Goal: Find contact information: Obtain details needed to contact an individual or organization

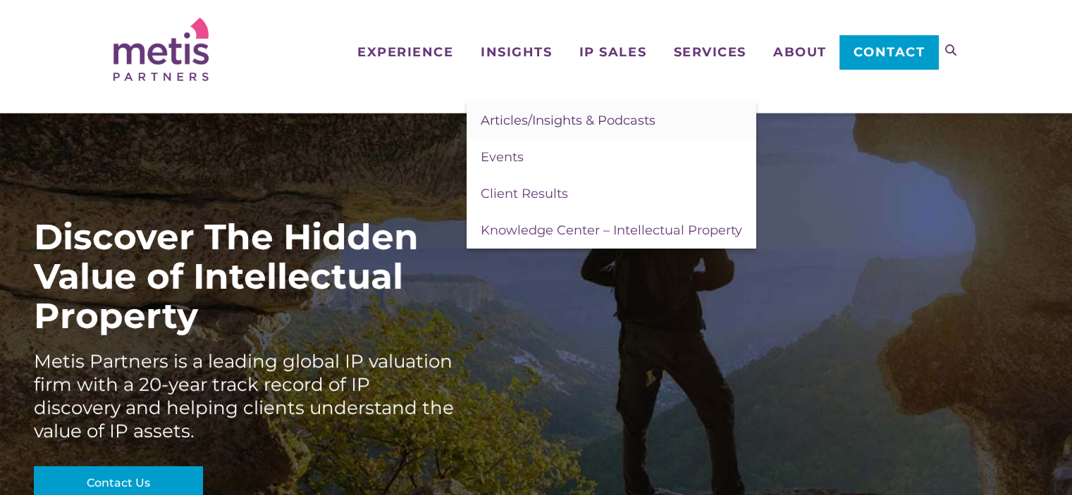
click at [511, 113] on span "Articles/Insights & Podcasts" at bounding box center [568, 121] width 175 height 16
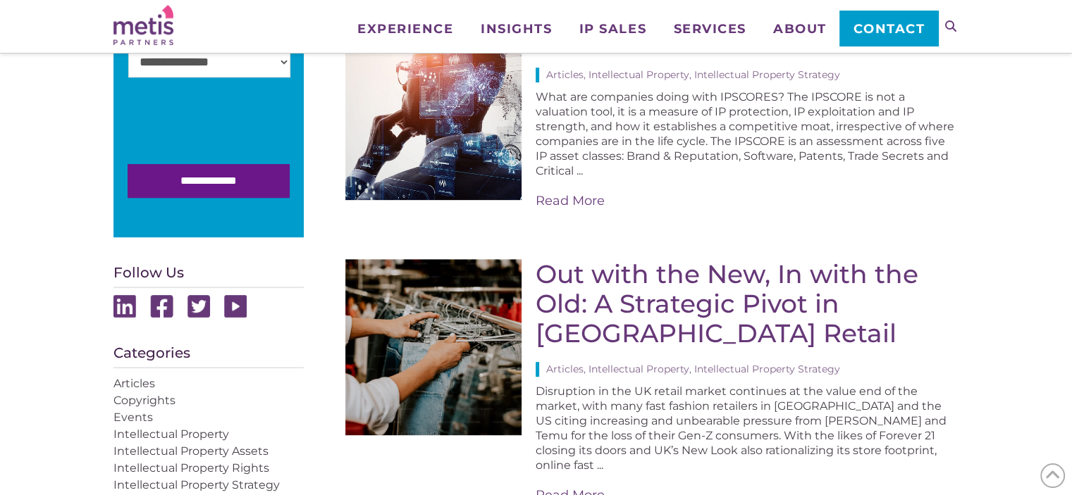
scroll to position [423, 0]
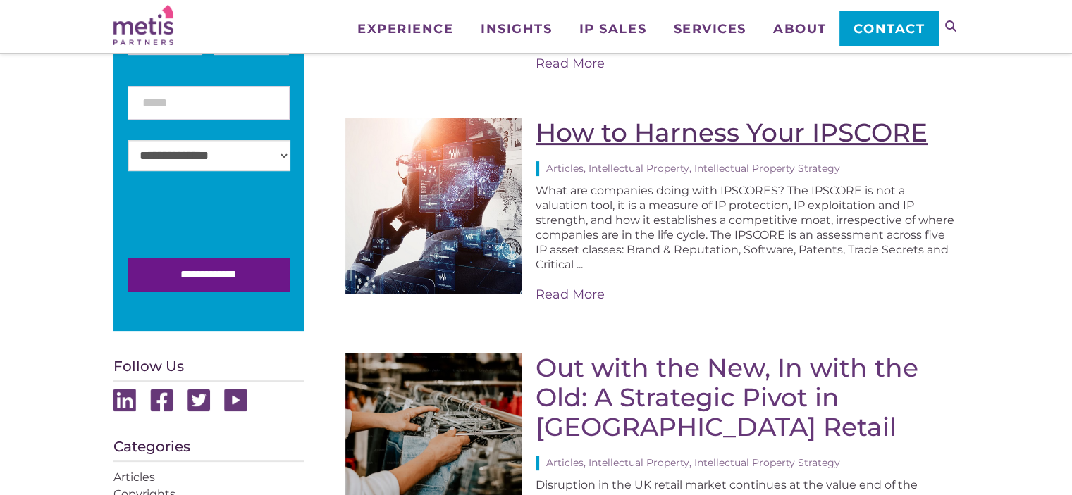
click at [557, 128] on link "How to Harness Your IPSCORE" at bounding box center [732, 132] width 392 height 31
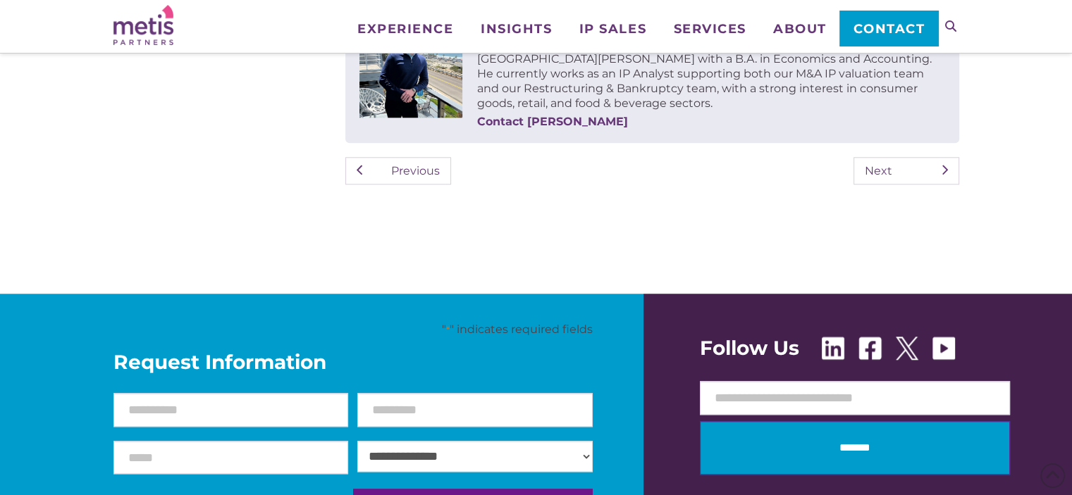
scroll to position [1198, 0]
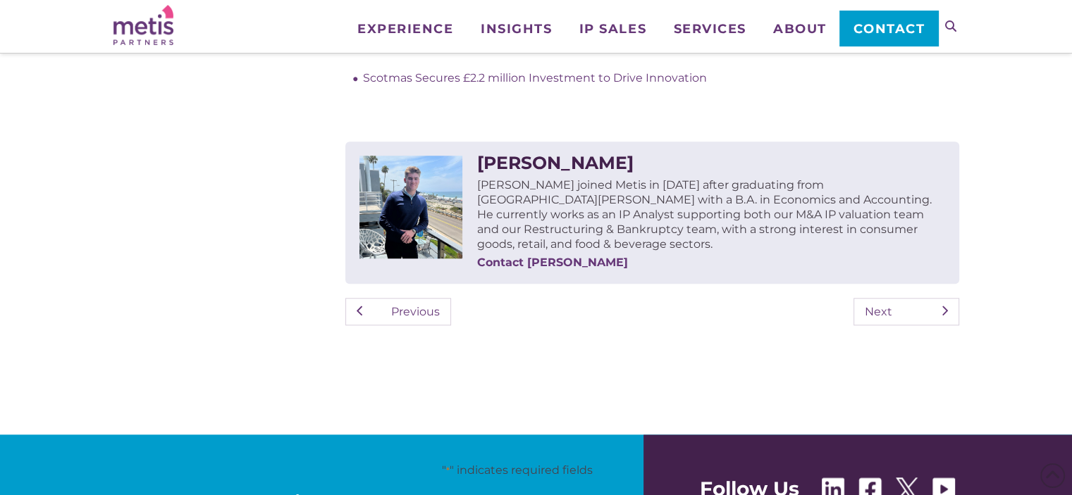
drag, startPoint x: 686, startPoint y: 161, endPoint x: 459, endPoint y: 157, distance: 226.9
click at [459, 157] on div "[PERSON_NAME] [PERSON_NAME] joined Metis in [DATE] after graduating from [GEOGR…" at bounding box center [651, 213] width 613 height 142
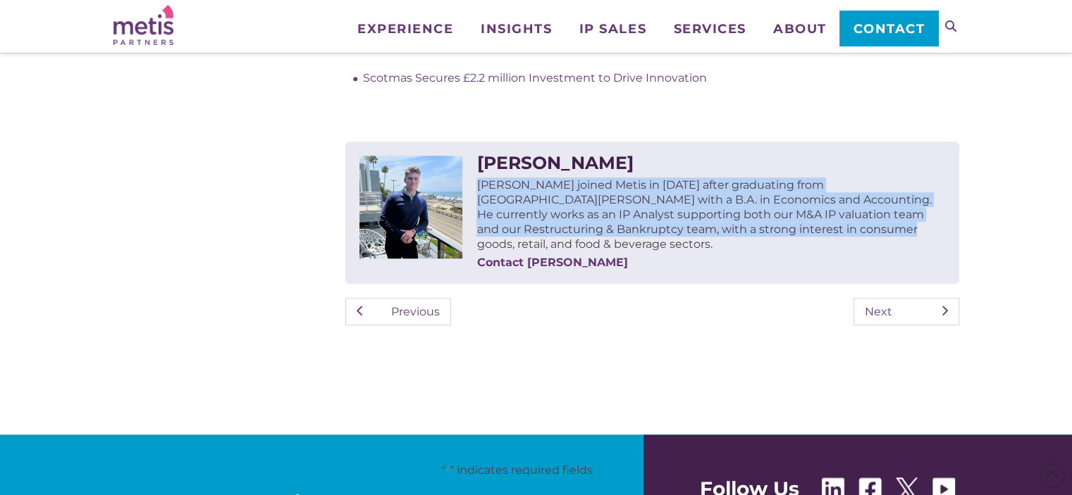
drag, startPoint x: 483, startPoint y: 184, endPoint x: 743, endPoint y: 232, distance: 263.7
click at [743, 232] on span "[PERSON_NAME] joined Metis in [DATE] after graduating from [GEOGRAPHIC_DATA][PE…" at bounding box center [703, 214] width 454 height 73
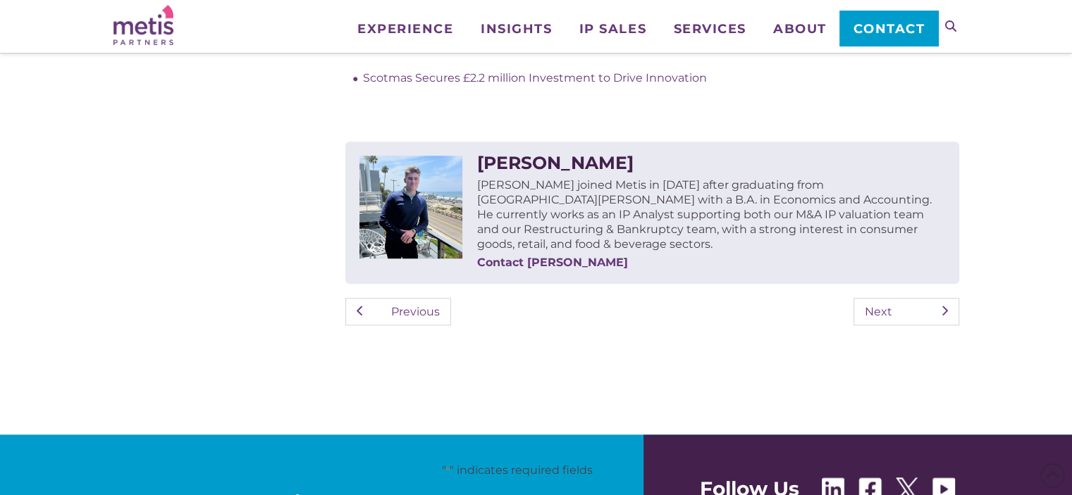
click at [715, 259] on div "[PERSON_NAME] [PERSON_NAME] joined Metis in [DATE] after graduating from [GEOGR…" at bounding box center [710, 213] width 468 height 114
click at [521, 255] on link "Contact [PERSON_NAME]" at bounding box center [710, 262] width 468 height 15
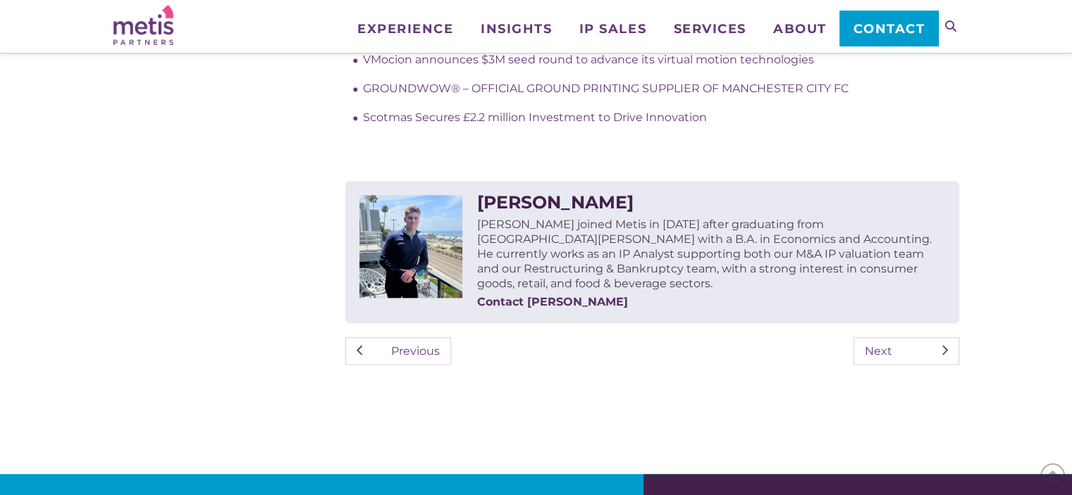
scroll to position [1127, 0]
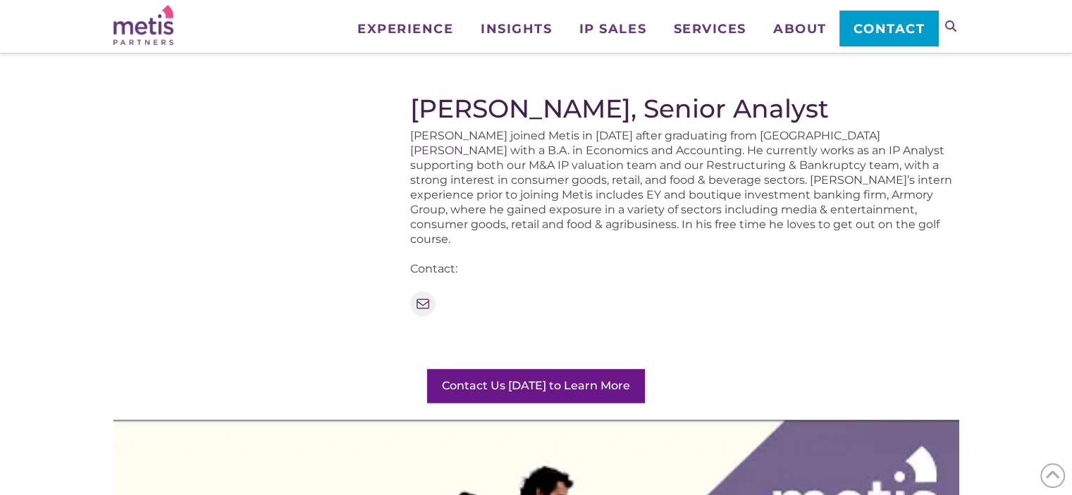
scroll to position [1725, 0]
